Goal: Use online tool/utility: Use online tool/utility

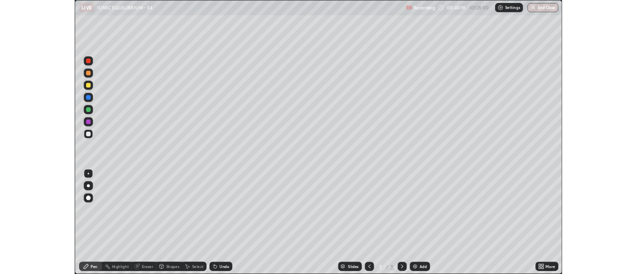
scroll to position [358, 637]
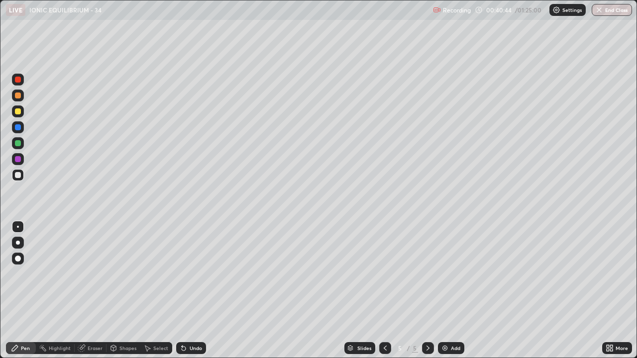
click at [16, 145] on div at bounding box center [18, 143] width 6 height 6
click at [97, 347] on div "Eraser" at bounding box center [95, 348] width 15 height 5
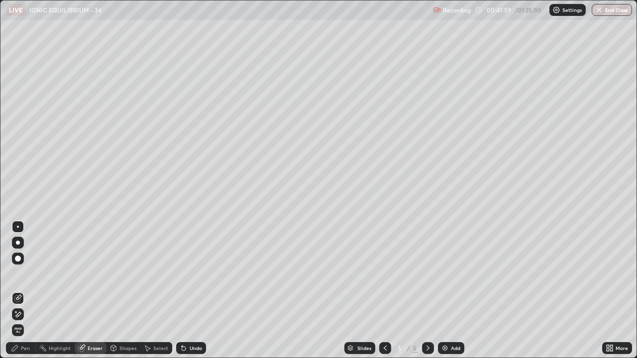
click at [451, 349] on div "Add" at bounding box center [455, 348] width 9 height 5
click at [23, 350] on div "Pen" at bounding box center [25, 348] width 9 height 5
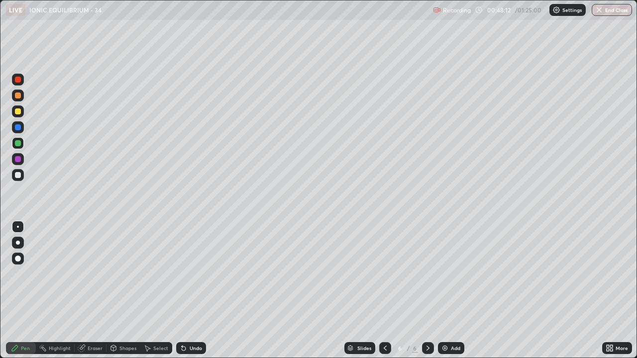
click at [17, 143] on div at bounding box center [18, 143] width 6 height 6
click at [18, 158] on div at bounding box center [18, 159] width 6 height 6
click at [17, 111] on div at bounding box center [18, 111] width 6 height 6
click at [449, 347] on div "Add" at bounding box center [451, 348] width 26 height 12
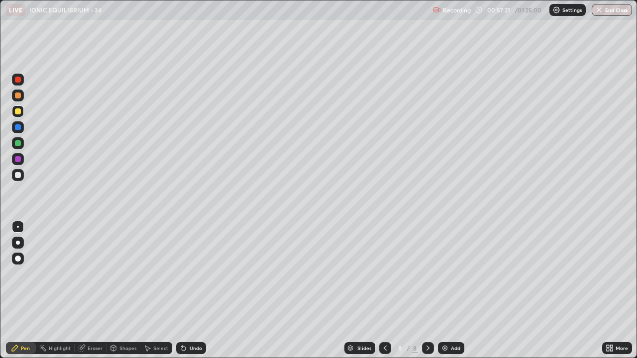
click at [19, 142] on div at bounding box center [18, 143] width 6 height 6
click at [18, 112] on div at bounding box center [18, 111] width 6 height 6
click at [195, 348] on div "Undo" at bounding box center [196, 348] width 12 height 5
click at [16, 84] on div at bounding box center [18, 80] width 12 height 12
click at [453, 350] on div "Add" at bounding box center [455, 348] width 9 height 5
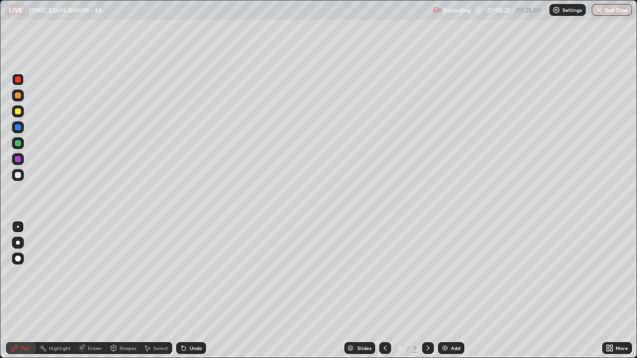
click at [451, 348] on div "Add" at bounding box center [455, 348] width 9 height 5
click at [385, 346] on icon at bounding box center [385, 348] width 8 height 8
click at [195, 348] on div "Undo" at bounding box center [196, 348] width 12 height 5
click at [196, 348] on div "Undo" at bounding box center [196, 348] width 12 height 5
click at [196, 346] on div "Undo" at bounding box center [196, 348] width 12 height 5
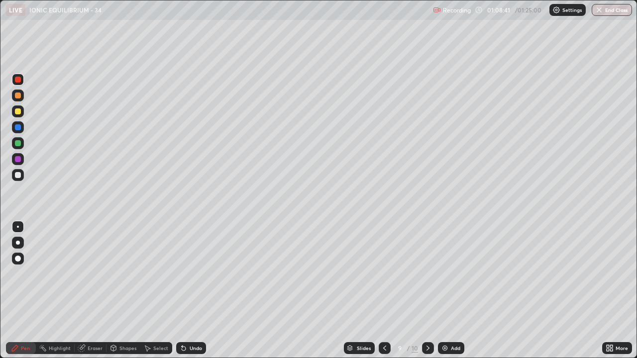
click at [426, 348] on icon at bounding box center [428, 348] width 8 height 8
click at [17, 176] on div at bounding box center [18, 175] width 6 height 6
click at [194, 350] on div "Undo" at bounding box center [196, 348] width 12 height 5
click at [194, 352] on div "Undo" at bounding box center [191, 348] width 30 height 12
click at [197, 354] on div "Undo" at bounding box center [191, 348] width 30 height 12
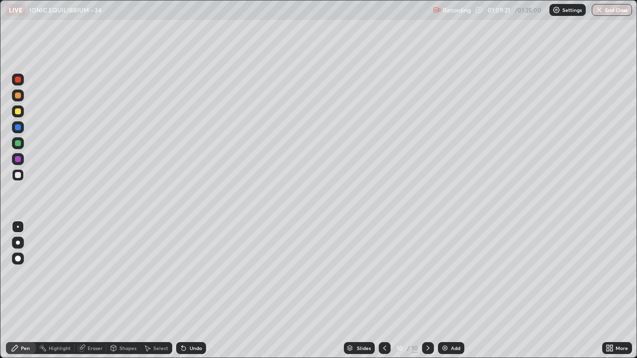
click at [199, 352] on div "Undo" at bounding box center [191, 348] width 30 height 12
click at [17, 160] on div at bounding box center [18, 159] width 6 height 6
click at [444, 346] on img at bounding box center [445, 348] width 8 height 8
click at [193, 350] on div "Undo" at bounding box center [196, 348] width 12 height 5
click at [19, 176] on div at bounding box center [18, 175] width 6 height 6
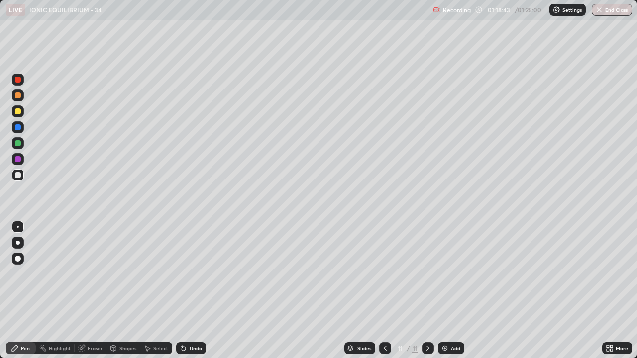
click at [598, 8] on img "button" at bounding box center [599, 10] width 8 height 8
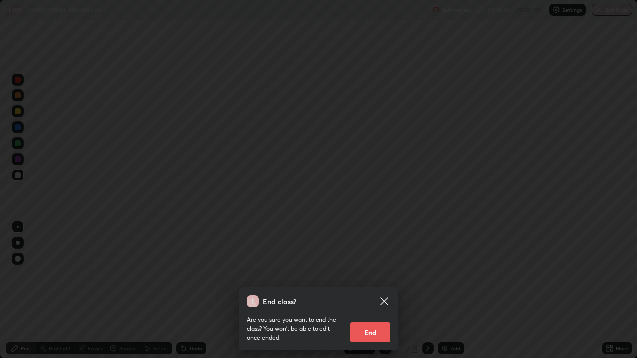
click at [374, 331] on button "End" at bounding box center [370, 332] width 40 height 20
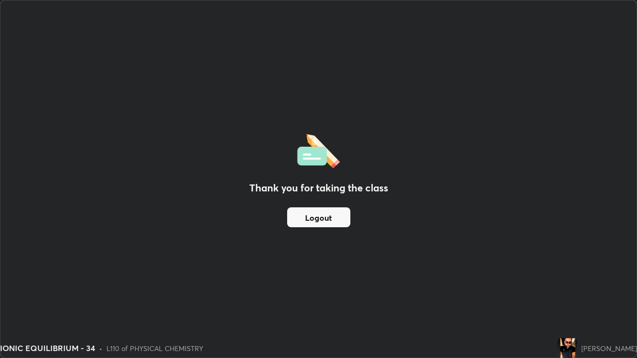
click at [403, 144] on div "Thank you for taking the class Logout" at bounding box center [318, 178] width 636 height 357
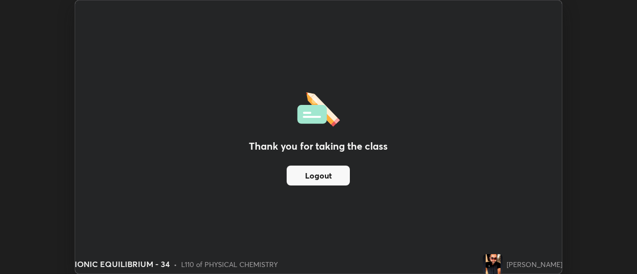
scroll to position [49483, 49121]
